Goal: Information Seeking & Learning: Learn about a topic

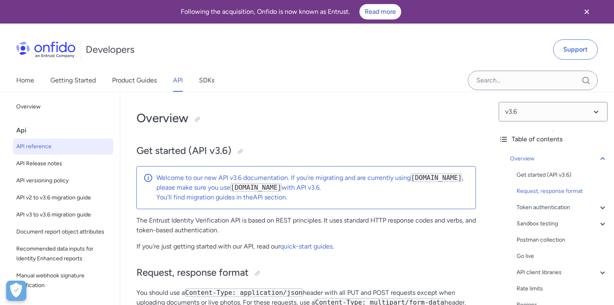
select select "http"
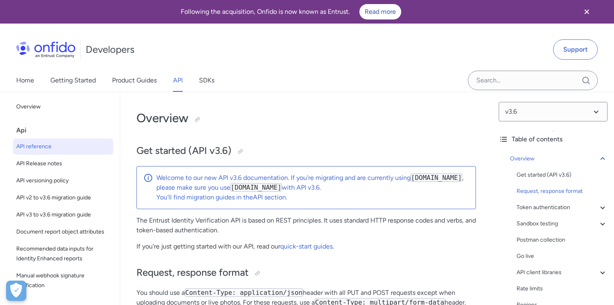
select select "http"
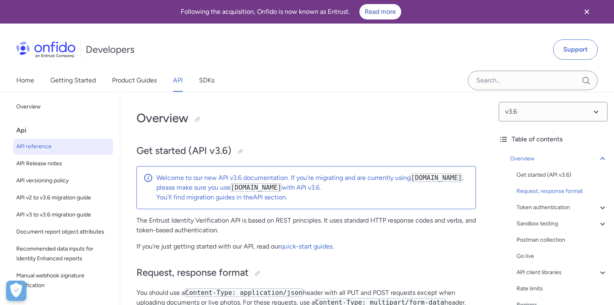
select select "http"
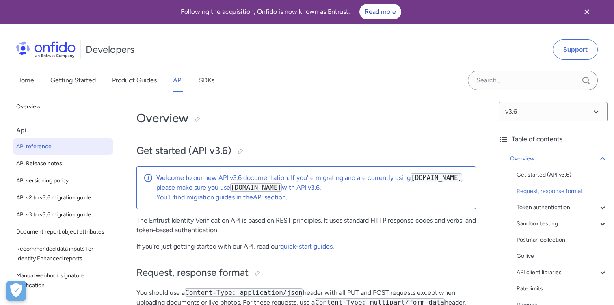
select select "http"
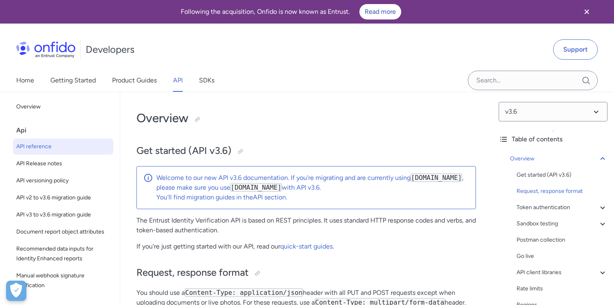
select select "http"
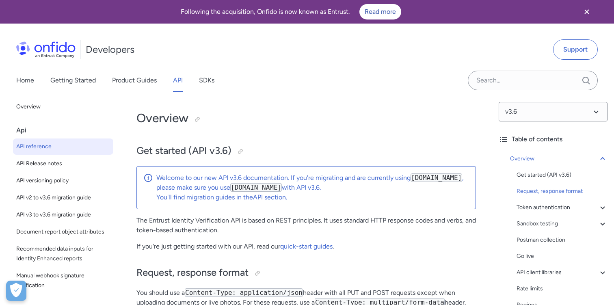
select select "http"
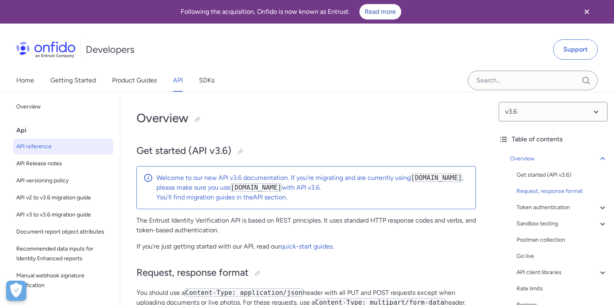
select select "http"
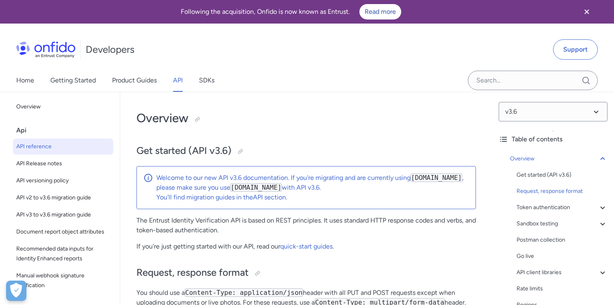
select select "http"
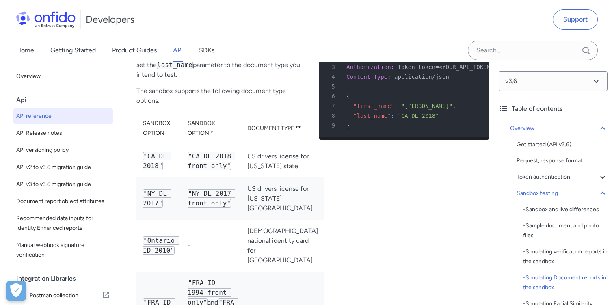
scroll to position [2749, 0]
click at [278, 136] on th "Document type **" at bounding box center [283, 127] width 84 height 33
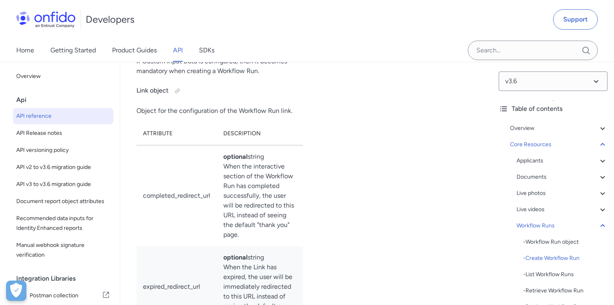
scroll to position [0, 0]
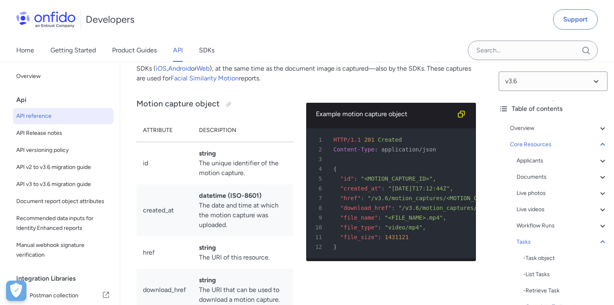
scroll to position [25306, 0]
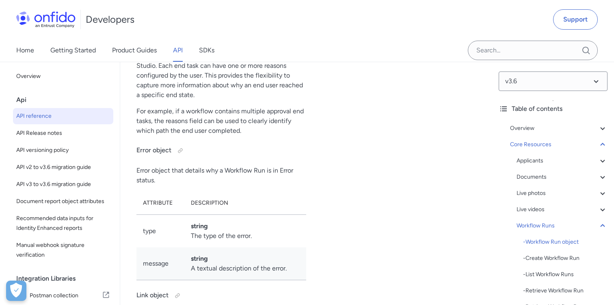
scroll to position [20844, 0]
